Goal: Task Accomplishment & Management: Manage account settings

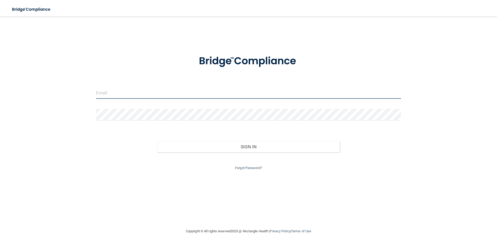
click at [115, 95] on input "email" at bounding box center [248, 93] width 305 height 12
type input "[EMAIL_ADDRESS][DOMAIN_NAME]"
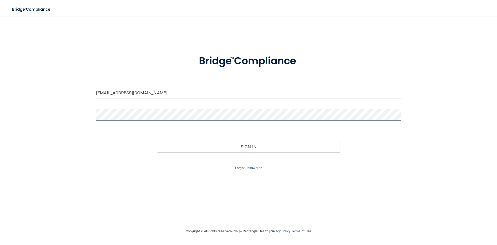
click at [157, 141] on button "Sign In" at bounding box center [248, 146] width 183 height 11
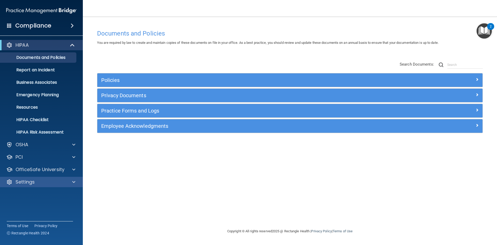
click at [74, 177] on div "Settings" at bounding box center [41, 182] width 83 height 10
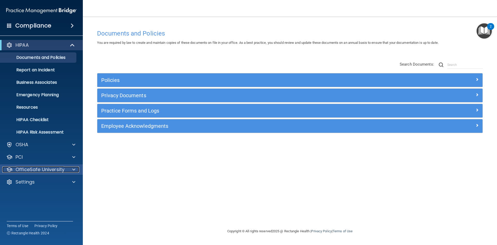
click at [72, 170] on span at bounding box center [73, 169] width 3 height 6
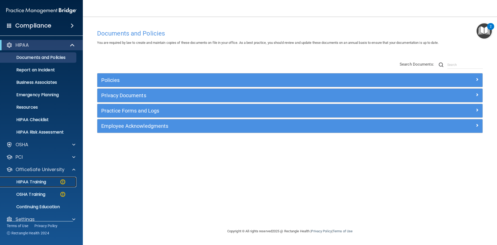
click at [39, 184] on p "HIPAA Training" at bounding box center [24, 181] width 43 height 5
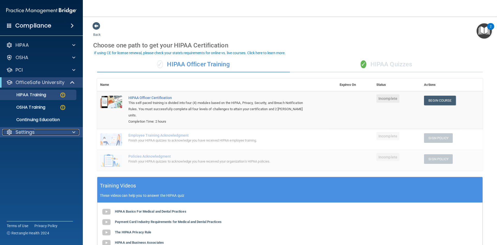
click at [46, 130] on div "Settings" at bounding box center [34, 132] width 64 height 6
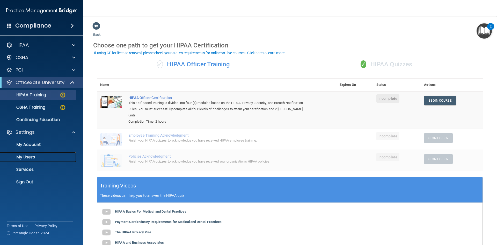
click at [31, 158] on p "My Users" at bounding box center [38, 156] width 71 height 5
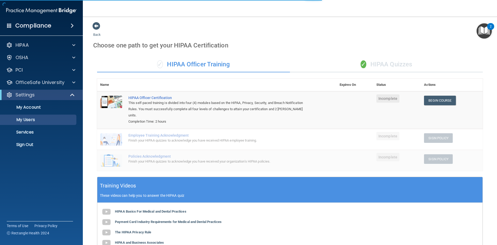
select select "20"
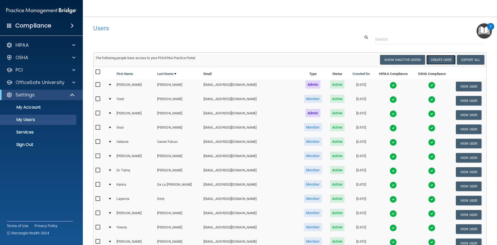
click at [441, 57] on button "Create User" at bounding box center [440, 60] width 29 height 10
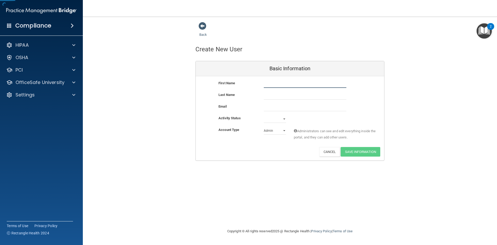
click at [288, 86] on input "text" at bounding box center [305, 84] width 83 height 8
type input "Maite"
type input "[PERSON_NAME]"
paste input "[EMAIL_ADDRESS][DOMAIN_NAME]"
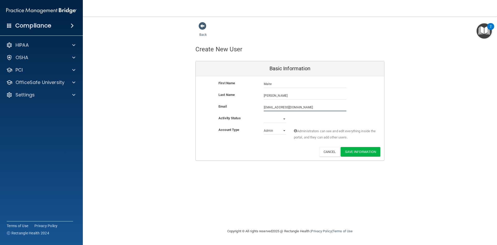
type input "[EMAIL_ADDRESS][DOMAIN_NAME]"
click at [281, 132] on select "Admin Member" at bounding box center [275, 132] width 22 height 8
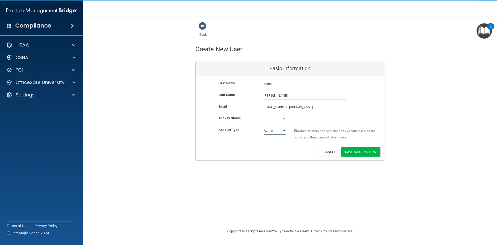
select select "practice_member"
click at [264, 127] on select "Admin Member" at bounding box center [275, 131] width 22 height 8
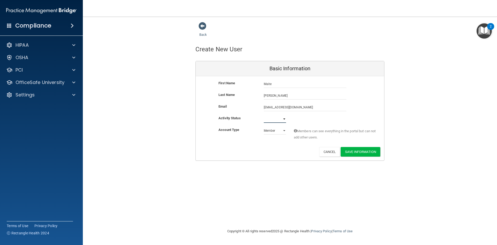
click at [285, 120] on select "Active Inactive" at bounding box center [275, 119] width 22 height 8
select select "active"
click at [264, 115] on select "Active Inactive" at bounding box center [275, 119] width 22 height 8
click at [370, 152] on button "Save Information" at bounding box center [361, 152] width 40 height 10
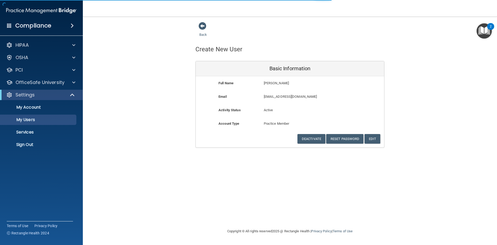
select select "20"
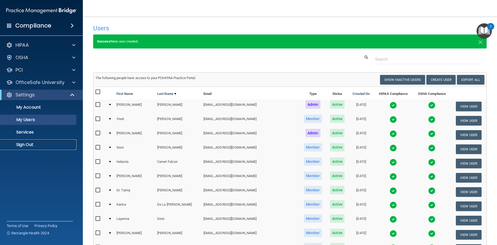
click at [26, 141] on link "Sign Out" at bounding box center [36, 144] width 82 height 10
